Goal: Book appointment/travel/reservation

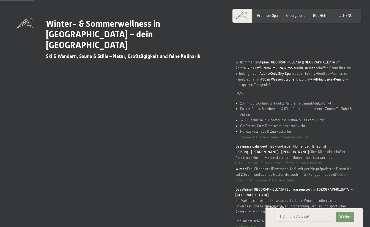
scroll to position [242, 0]
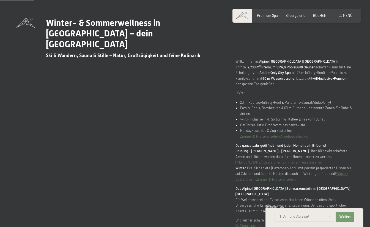
click at [360, 175] on div "Winter- & Sommerwellness in Südtirol – dein Luxury SPA Resort Ski & Wandern, Sa…" at bounding box center [185, 134] width 370 height 233
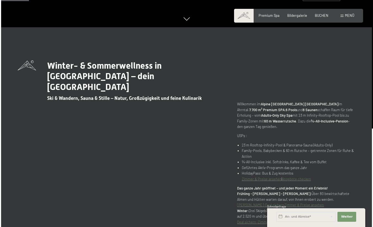
scroll to position [200, 0]
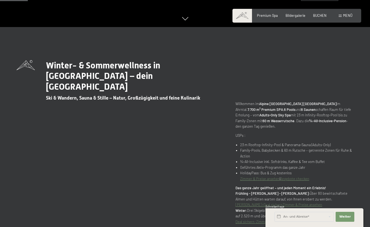
click at [349, 15] on span "Menü" at bounding box center [347, 15] width 9 height 4
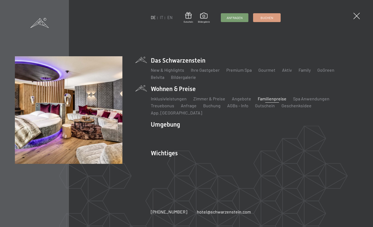
click at [269, 101] on link "Familienpreise" at bounding box center [272, 98] width 29 height 5
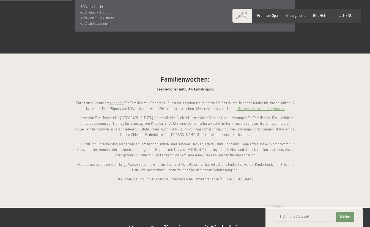
scroll to position [357, 0]
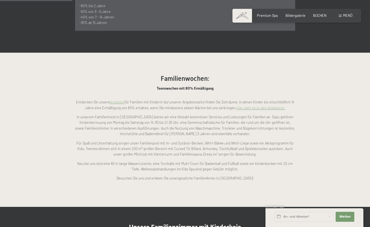
click at [262, 105] on link "Hier geht es zu den Angeboten:" at bounding box center [261, 107] width 49 height 4
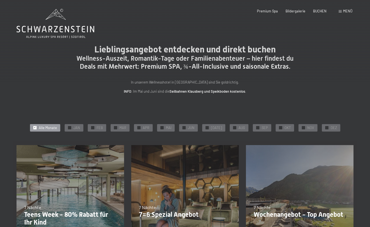
click at [169, 128] on span "Einwilligung Marketing*" at bounding box center [154, 129] width 45 height 6
click at [129, 128] on input "Einwilligung Marketing*" at bounding box center [127, 129] width 6 height 6
click at [165, 126] on span "Einwilligung Marketing*" at bounding box center [154, 129] width 45 height 6
click at [129, 126] on input "Einwilligung Marketing*" at bounding box center [127, 129] width 6 height 6
checkbox input "false"
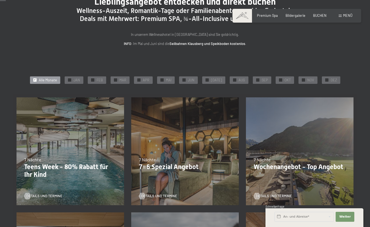
scroll to position [61, 0]
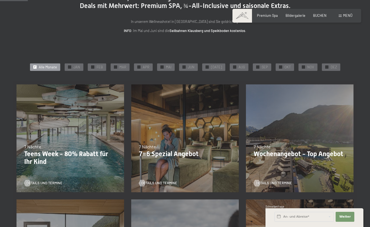
click at [37, 64] on div "✓ Alle Monate" at bounding box center [45, 67] width 30 height 8
click at [40, 64] on div "✓ Alle Monate" at bounding box center [45, 67] width 30 height 8
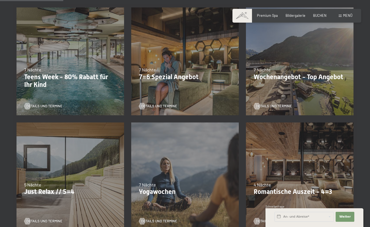
scroll to position [138, 0]
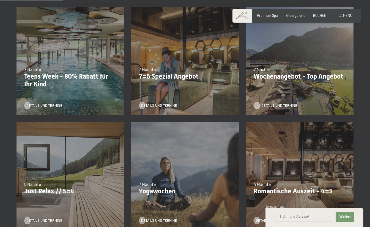
click at [272, 105] on span "Details und Termine" at bounding box center [280, 105] width 36 height 5
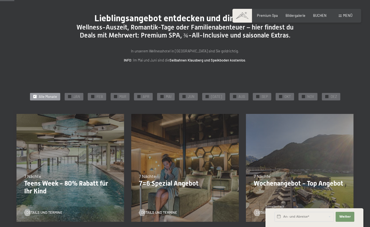
scroll to position [31, 0]
click at [40, 191] on p "Teens Week - 80% Rabatt für Ihr Kind" at bounding box center [70, 187] width 92 height 16
click at [43, 210] on span "Details und Termine" at bounding box center [50, 212] width 36 height 5
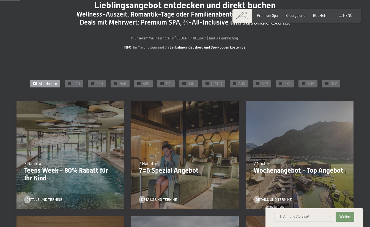
scroll to position [44, 0]
click at [166, 198] on span "Details und Termine" at bounding box center [165, 199] width 36 height 5
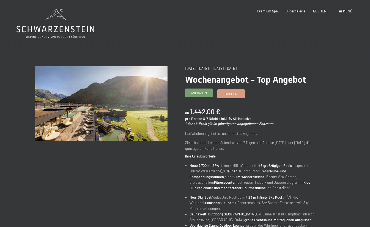
click at [204, 92] on span "Anfragen" at bounding box center [199, 93] width 16 height 5
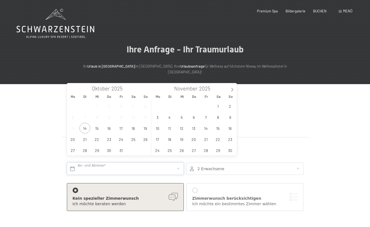
click at [177, 164] on input "text" at bounding box center [125, 168] width 117 height 12
click at [229, 89] on span at bounding box center [232, 87] width 9 height 9
type input "2026"
click at [229, 89] on span at bounding box center [232, 87] width 9 height 9
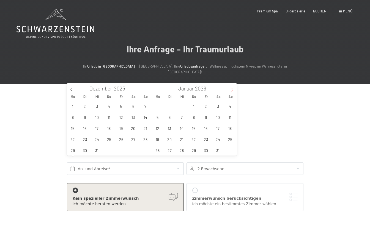
type input "2026"
click at [229, 89] on span at bounding box center [232, 87] width 9 height 9
click at [206, 128] on span "15" at bounding box center [206, 128] width 11 height 11
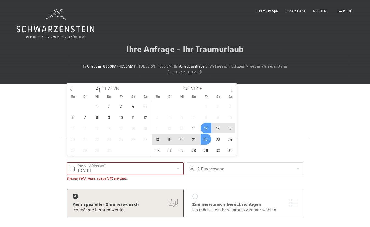
click at [205, 136] on span "22" at bounding box center [206, 139] width 11 height 11
type input "Fr. 15.05.2026 - Fr. 22.05.2026"
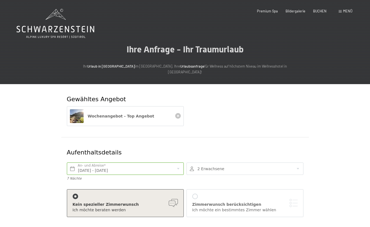
click at [243, 162] on div at bounding box center [245, 168] width 117 height 12
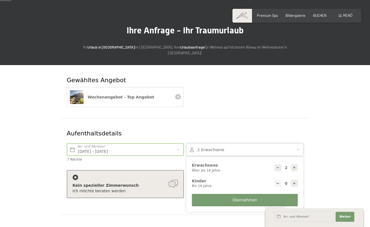
scroll to position [19, 0]
click at [294, 165] on icon at bounding box center [295, 167] width 4 height 4
type input "5"
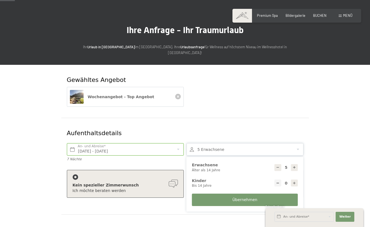
click at [255, 193] on button "Übernehmen" at bounding box center [245, 199] width 106 height 12
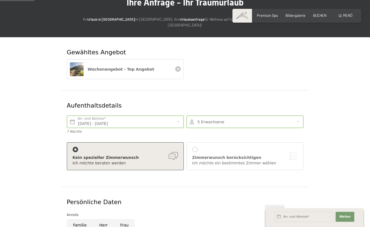
scroll to position [52, 0]
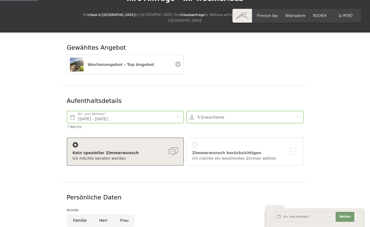
click at [193, 142] on div at bounding box center [196, 145] width 6 height 6
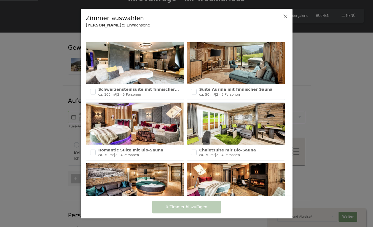
click at [286, 17] on icon at bounding box center [285, 16] width 4 height 4
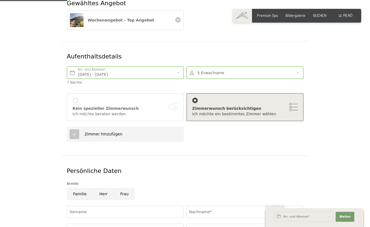
scroll to position [99, 0]
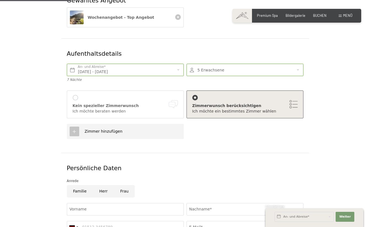
click at [74, 129] on icon at bounding box center [74, 131] width 5 height 5
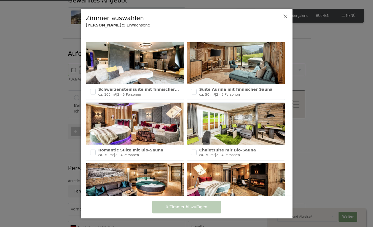
click at [284, 15] on icon at bounding box center [285, 16] width 4 height 4
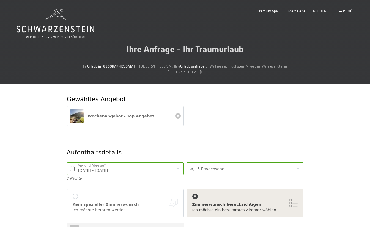
scroll to position [0, 0]
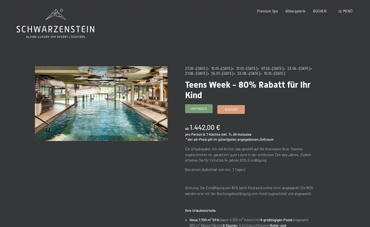
click at [198, 111] on span "Anfragen" at bounding box center [199, 108] width 16 height 5
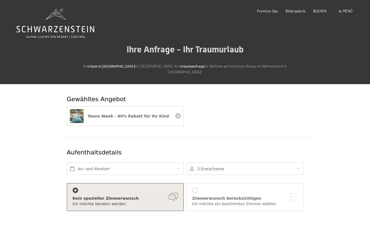
click at [262, 162] on div at bounding box center [245, 168] width 117 height 12
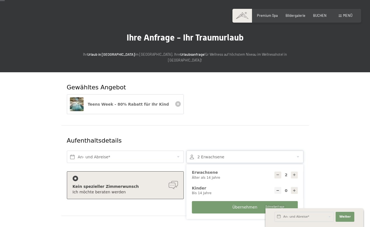
scroll to position [14, 0]
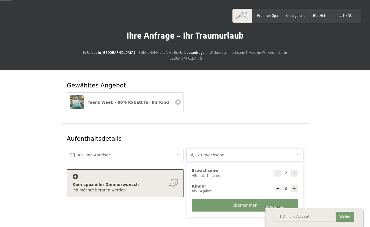
click at [294, 171] on icon at bounding box center [295, 173] width 4 height 4
type input "5"
click at [135, 149] on input "text" at bounding box center [125, 154] width 117 height 12
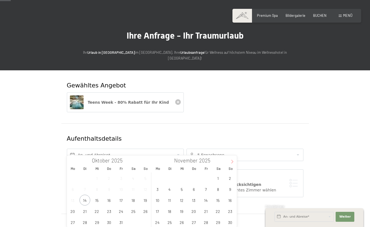
click at [231, 162] on icon at bounding box center [233, 161] width 4 height 4
type input "2026"
click at [231, 162] on icon at bounding box center [233, 161] width 4 height 4
type input "2026"
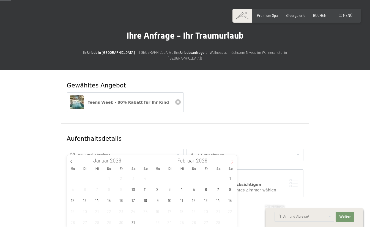
click at [231, 162] on icon at bounding box center [233, 161] width 4 height 4
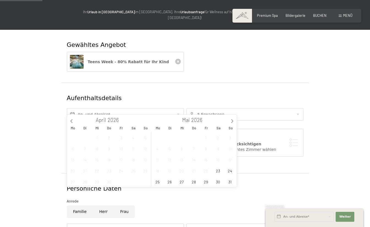
scroll to position [55, 0]
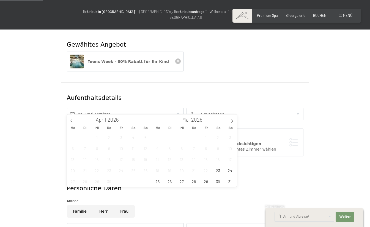
click at [202, 165] on div "27 28 29 30 1 2 3 4 5 6 7 8 9 10 11 12 13 14 15 16 17 18 19 20 21 22 23 24 25 2…" at bounding box center [193, 158] width 85 height 55
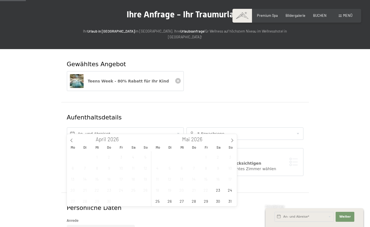
scroll to position [12, 0]
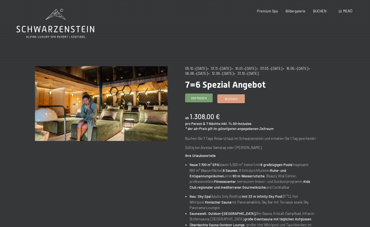
click at [197, 96] on span "Anfragen" at bounding box center [199, 98] width 16 height 5
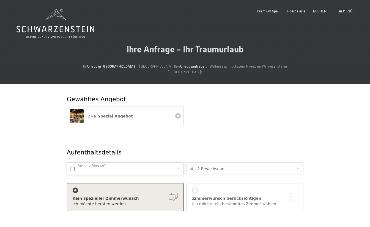
click at [134, 162] on input "text" at bounding box center [125, 168] width 117 height 12
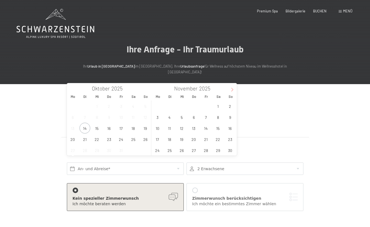
click at [233, 88] on icon at bounding box center [233, 90] width 4 height 4
type input "2026"
click at [233, 88] on icon at bounding box center [233, 90] width 4 height 4
type input "2026"
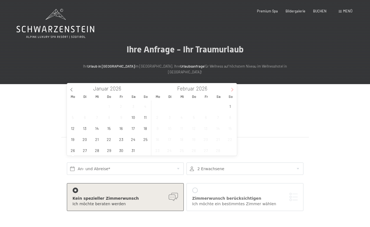
click at [233, 88] on icon at bounding box center [233, 90] width 4 height 4
click at [220, 128] on span "16" at bounding box center [218, 128] width 11 height 11
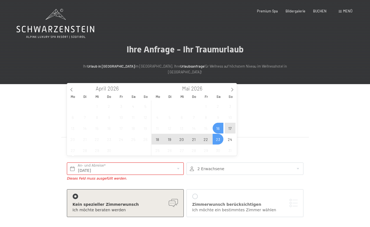
click at [220, 139] on span "23" at bounding box center [218, 139] width 11 height 11
type input "Sa. 16.05.2026 - Sa. 23.05.2026"
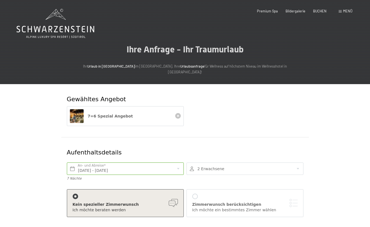
click at [227, 163] on div at bounding box center [245, 168] width 117 height 12
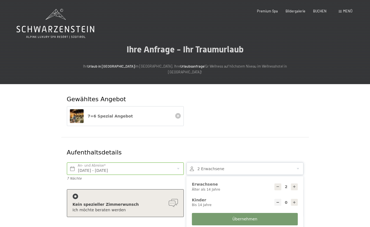
click at [294, 185] on icon at bounding box center [295, 187] width 4 height 4
click at [276, 183] on div at bounding box center [278, 186] width 7 height 7
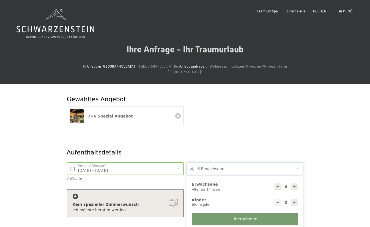
type input "5"
click at [273, 214] on button "Übernehmen" at bounding box center [245, 219] width 106 height 12
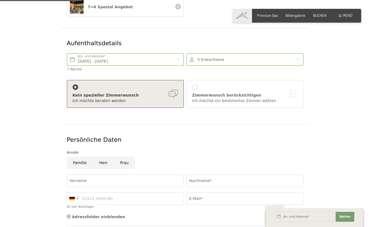
scroll to position [114, 0]
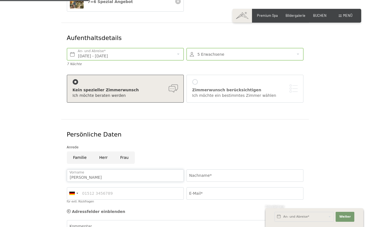
type input "Sabine"
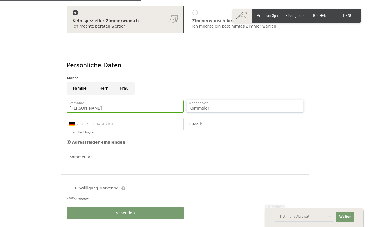
scroll to position [184, 0]
type input "Kornmaier"
click at [79, 118] on div at bounding box center [73, 124] width 13 height 12
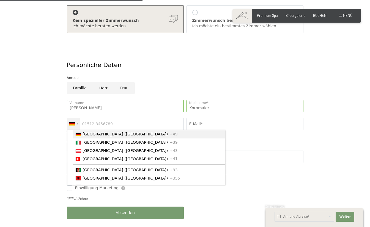
click at [77, 123] on div at bounding box center [78, 123] width 2 height 1
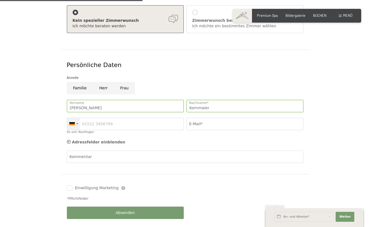
click at [77, 123] on div at bounding box center [78, 123] width 2 height 1
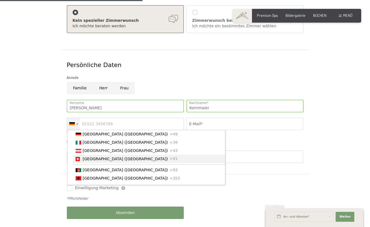
click at [86, 156] on span "[GEOGRAPHIC_DATA] ([GEOGRAPHIC_DATA])" at bounding box center [125, 158] width 85 height 4
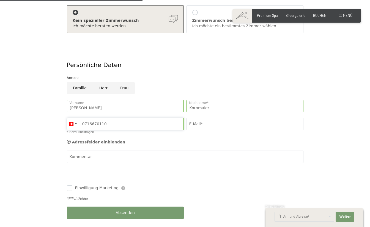
type input "0716670110"
type input "s.kornmaier@gropp.ch"
click at [69, 140] on icon at bounding box center [69, 142] width 4 height 4
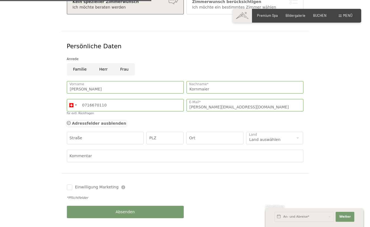
scroll to position [204, 0]
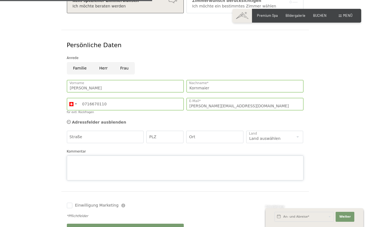
click at [89, 148] on div "Kommentar" at bounding box center [185, 164] width 237 height 32
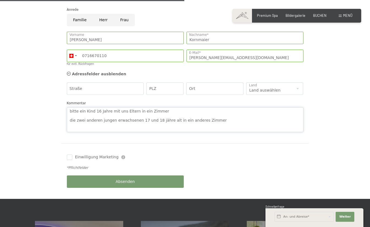
scroll to position [260, 0]
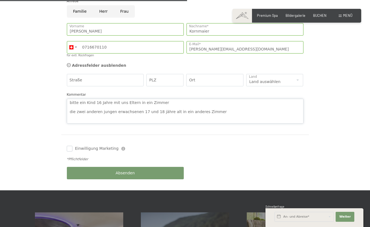
type textarea "bitte ein Kind 16 Jahre mit uns Eltern in ein Zimmer die zwei anderen jungen er…"
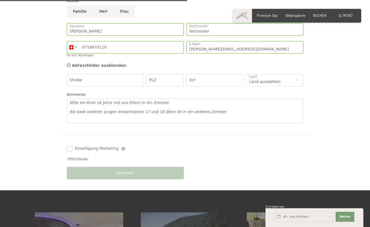
click at [69, 146] on input "Einwilligung Marketing" at bounding box center [70, 149] width 6 height 6
checkbox input "true"
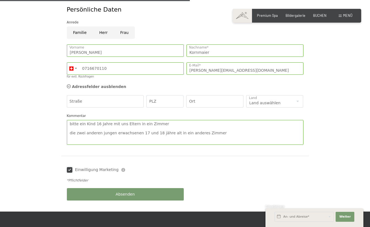
scroll to position [295, 0]
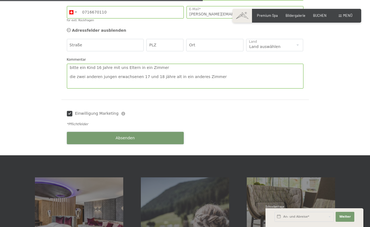
click at [118, 135] on span "Absenden" at bounding box center [125, 138] width 19 height 6
